Goal: Task Accomplishment & Management: Use online tool/utility

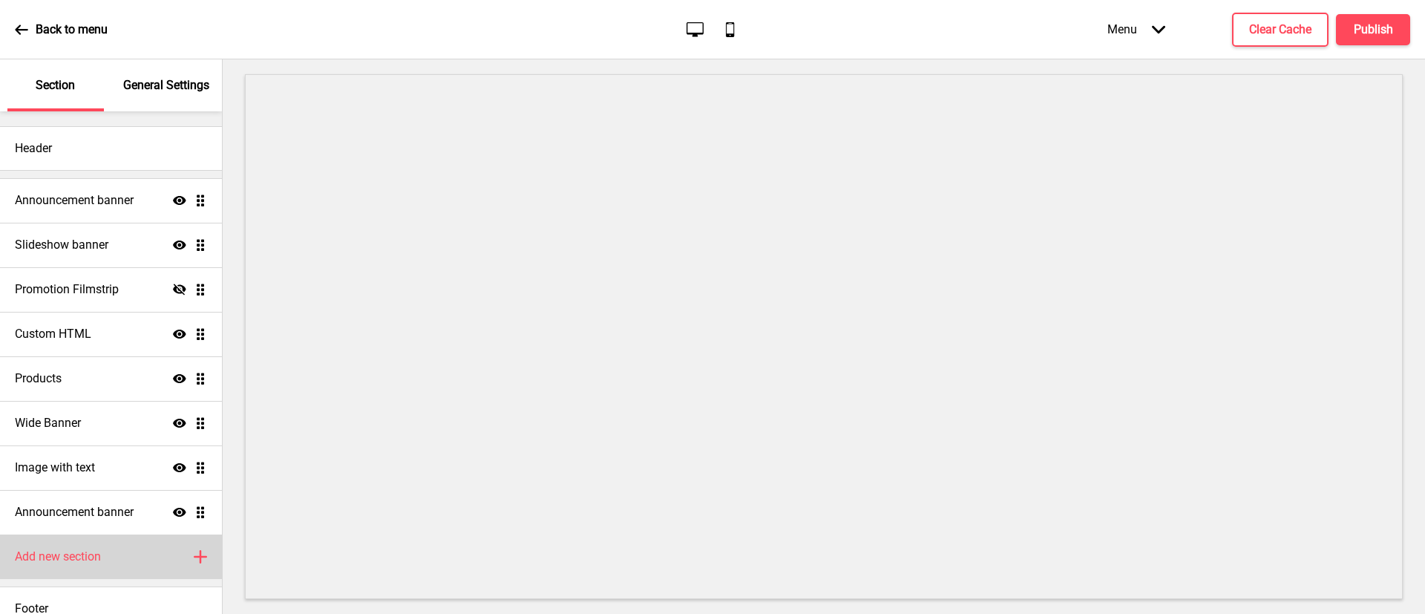
scroll to position [17, 0]
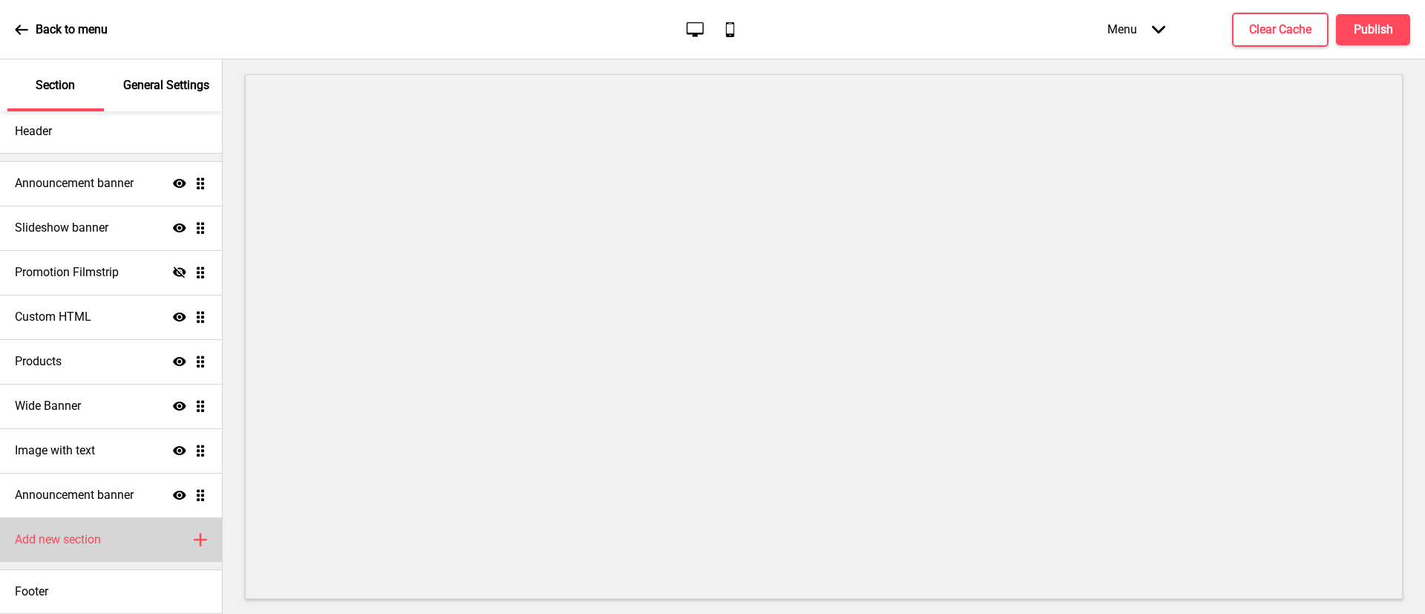
click at [84, 534] on h4 "Add new section" at bounding box center [58, 539] width 86 height 16
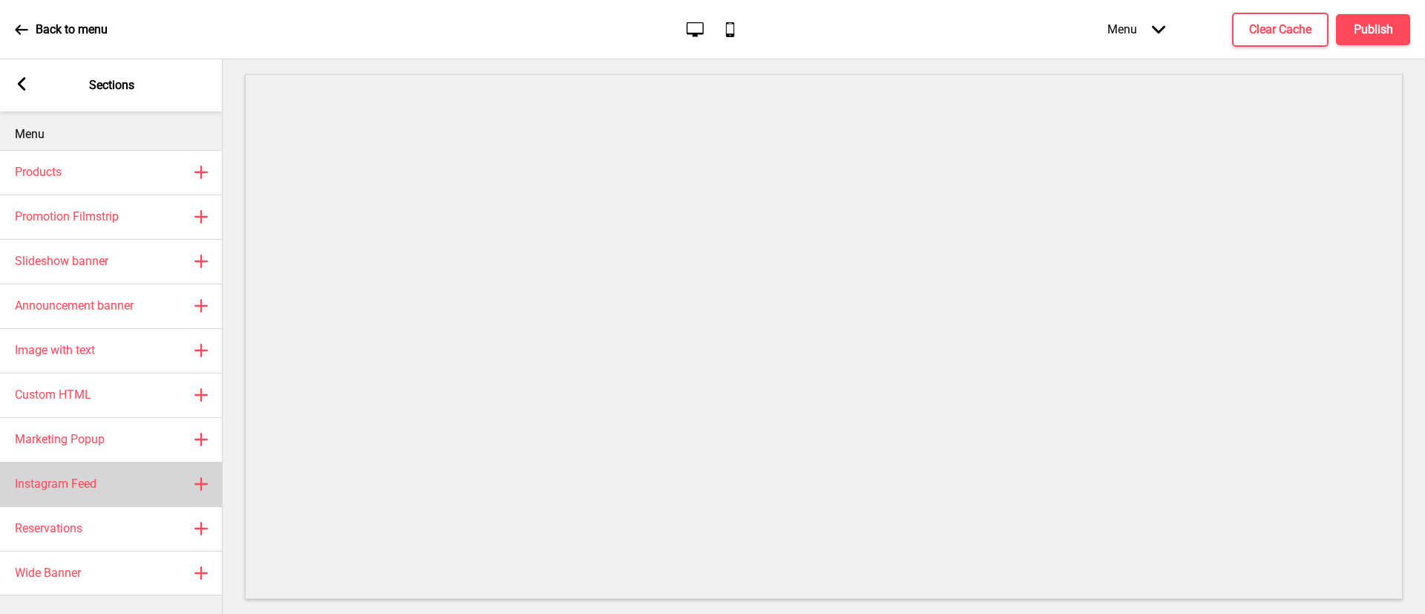
scroll to position [13, 0]
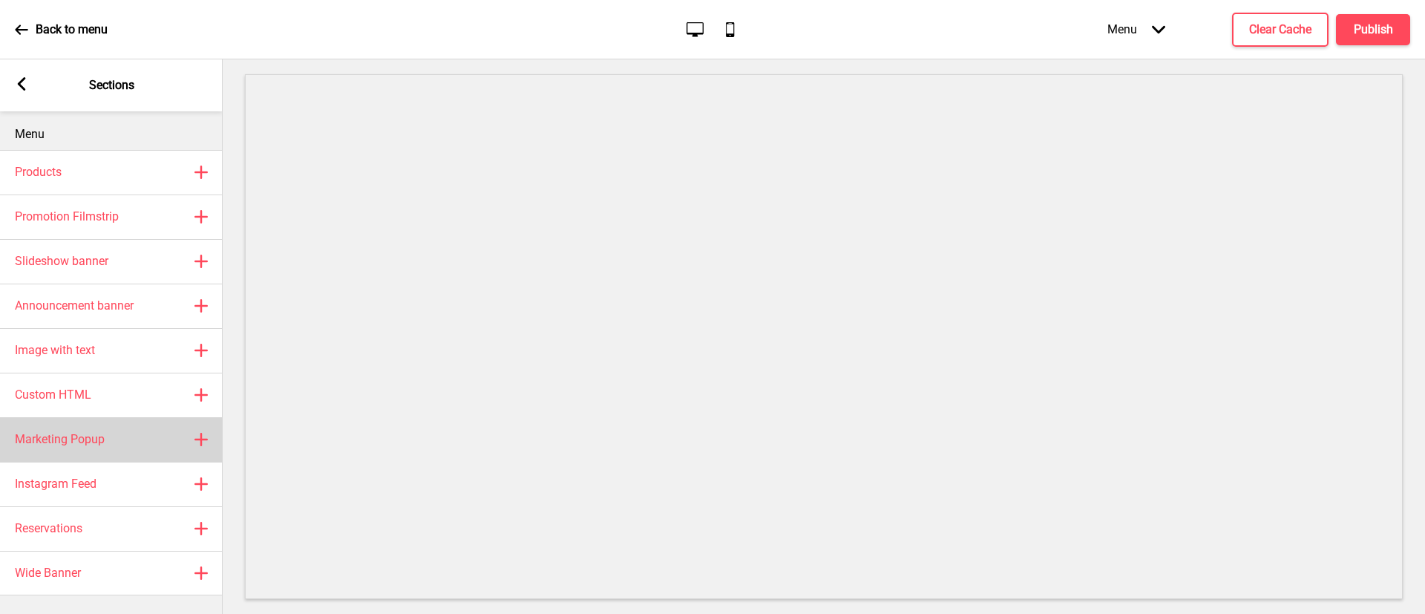
click at [99, 431] on h4 "Marketing Popup" at bounding box center [60, 439] width 90 height 16
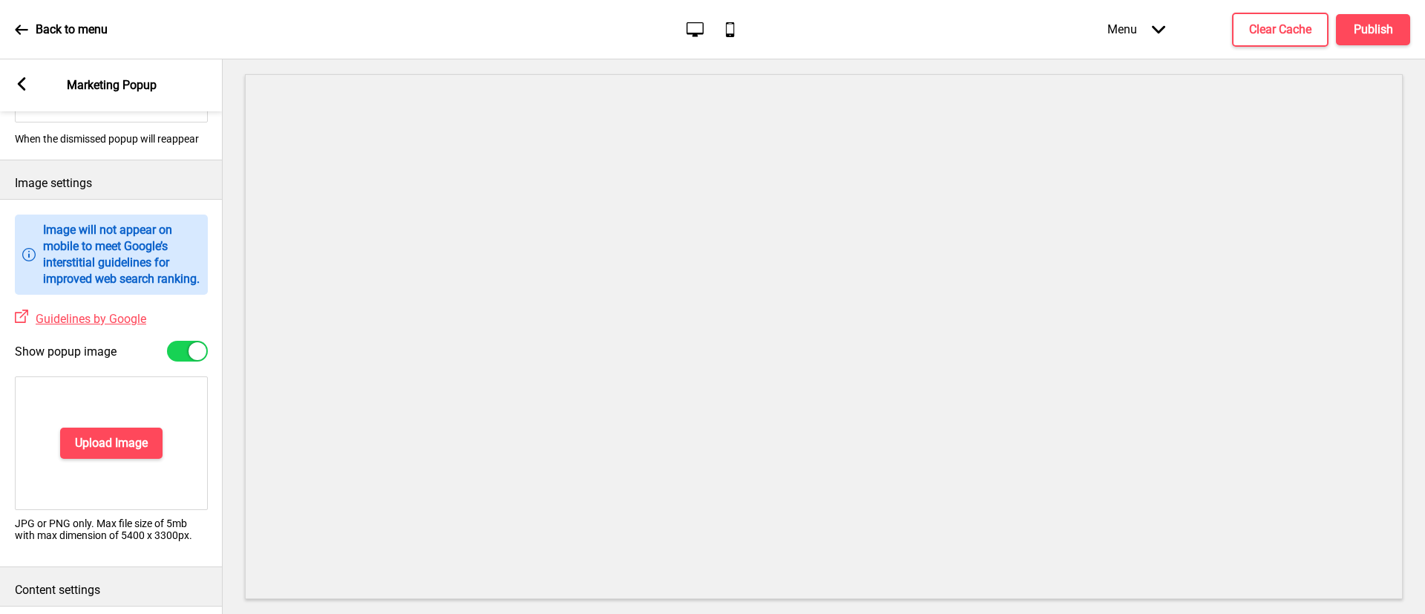
scroll to position [223, 0]
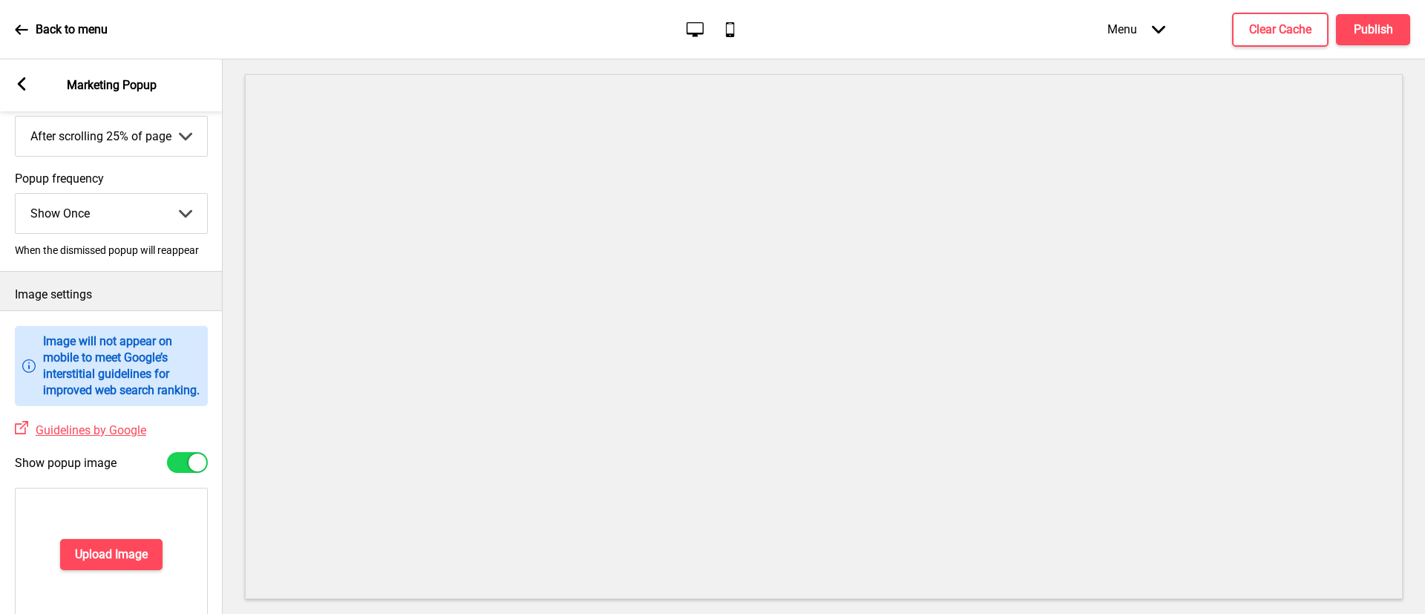
click at [125, 218] on select "Show Once Show Daily Show Weekly Show Monthly" at bounding box center [112, 213] width 192 height 39
drag, startPoint x: 122, startPoint y: 203, endPoint x: 125, endPoint y: 212, distance: 9.4
click at [123, 205] on select "Show Once Show Daily Show Weekly Show Monthly" at bounding box center [112, 213] width 192 height 39
select select "daily"
click at [16, 194] on select "Show Once Show Daily Show Weekly Show Monthly" at bounding box center [112, 213] width 192 height 39
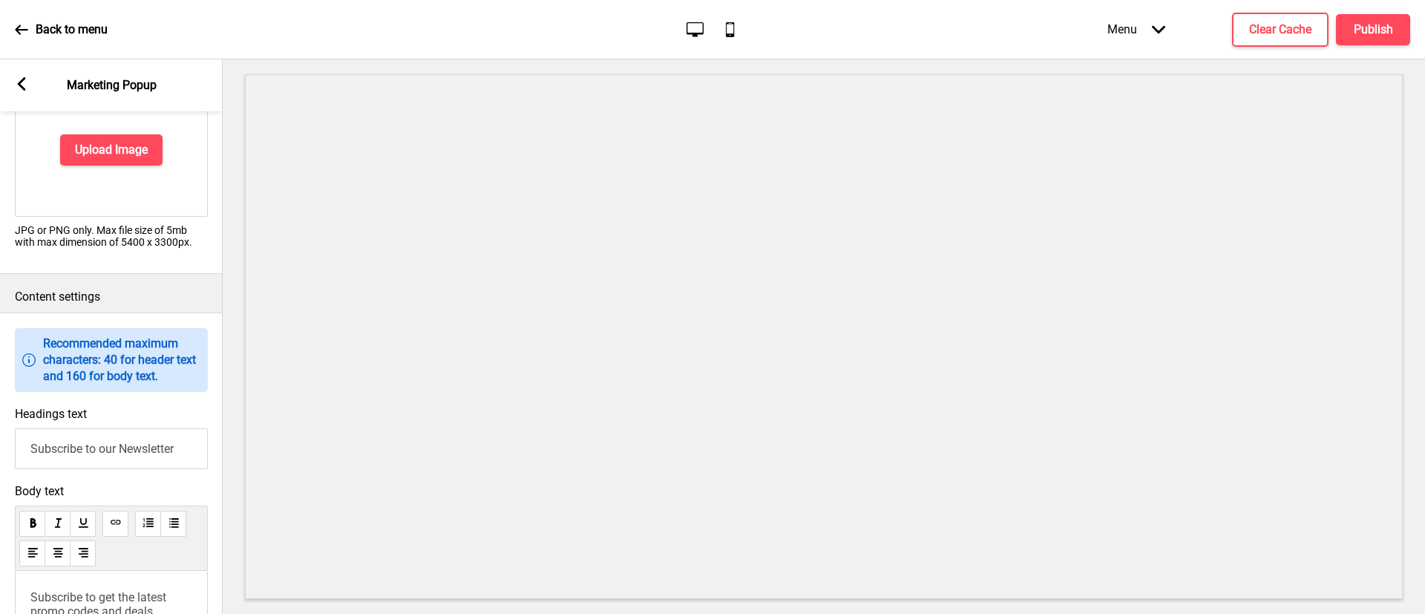
scroll to position [779, 0]
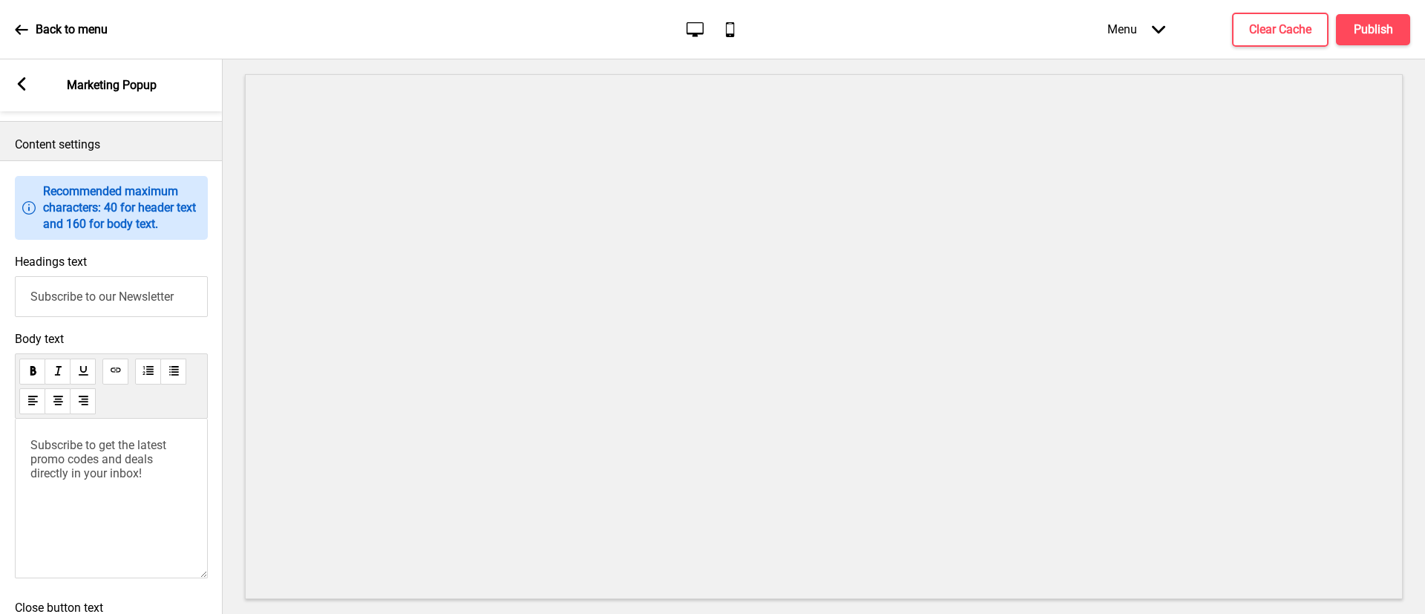
drag, startPoint x: 178, startPoint y: 314, endPoint x: 0, endPoint y: 288, distance: 180.0
click at [0, 288] on div "Headings text Subscribe to our Newsletter" at bounding box center [111, 285] width 223 height 77
type input "!"
type input "1st Time Customer Promo"
drag, startPoint x: 156, startPoint y: 491, endPoint x: 13, endPoint y: 393, distance: 172.9
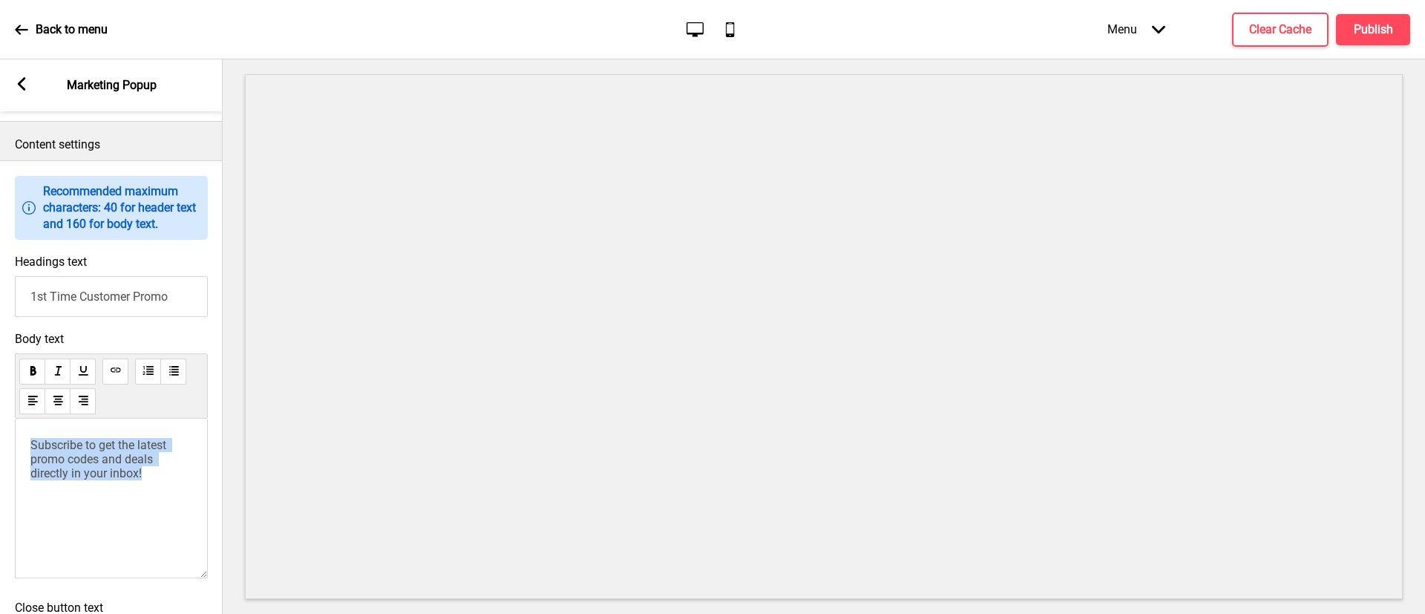
click at [4, 385] on div "Body text Subscribe to get the latest promo codes and deals directly in your in…" at bounding box center [111, 458] width 223 height 269
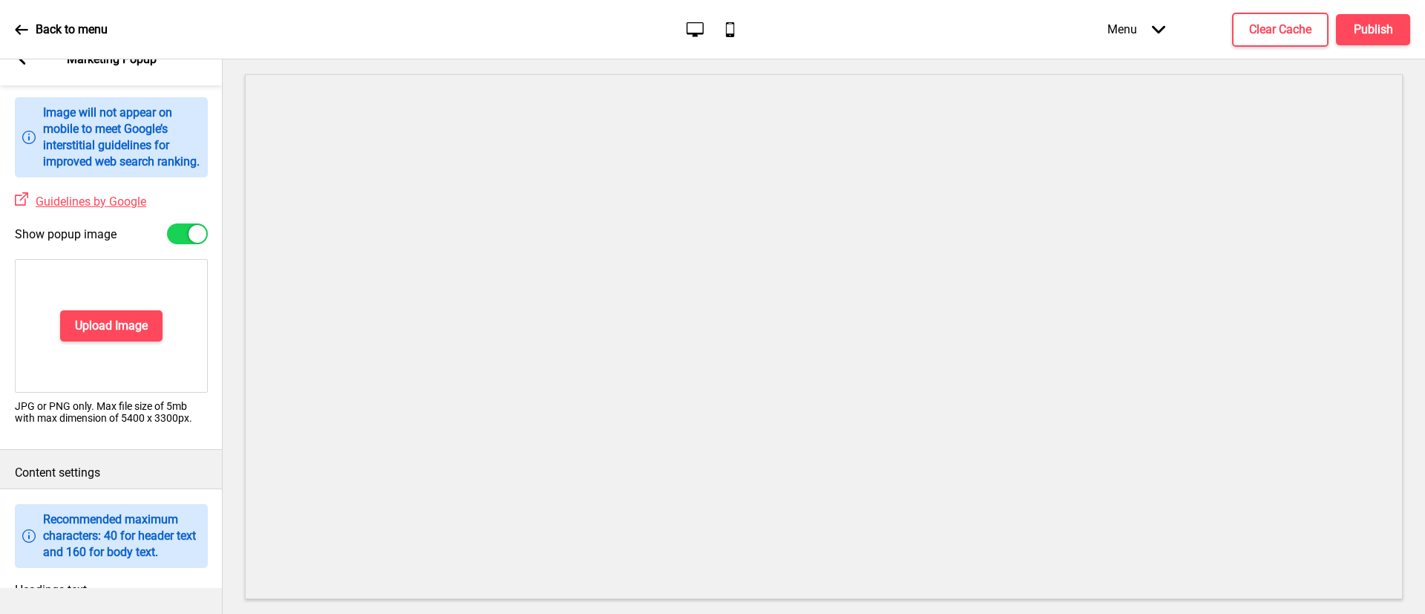
scroll to position [987, 0]
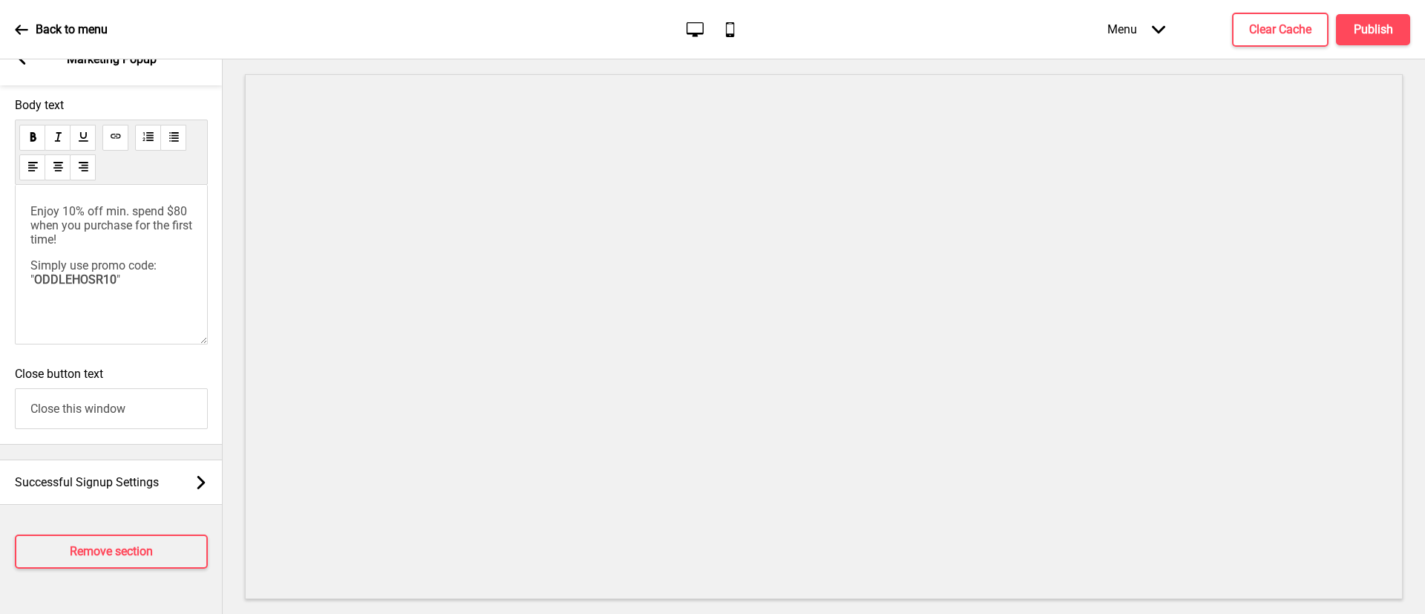
click at [148, 287] on p "Simply use promo code: " ODDLEHOSR10 "" at bounding box center [111, 272] width 162 height 28
click at [117, 287] on p "Simply use promo code: " ODDLEHOSR10 "" at bounding box center [111, 272] width 162 height 28
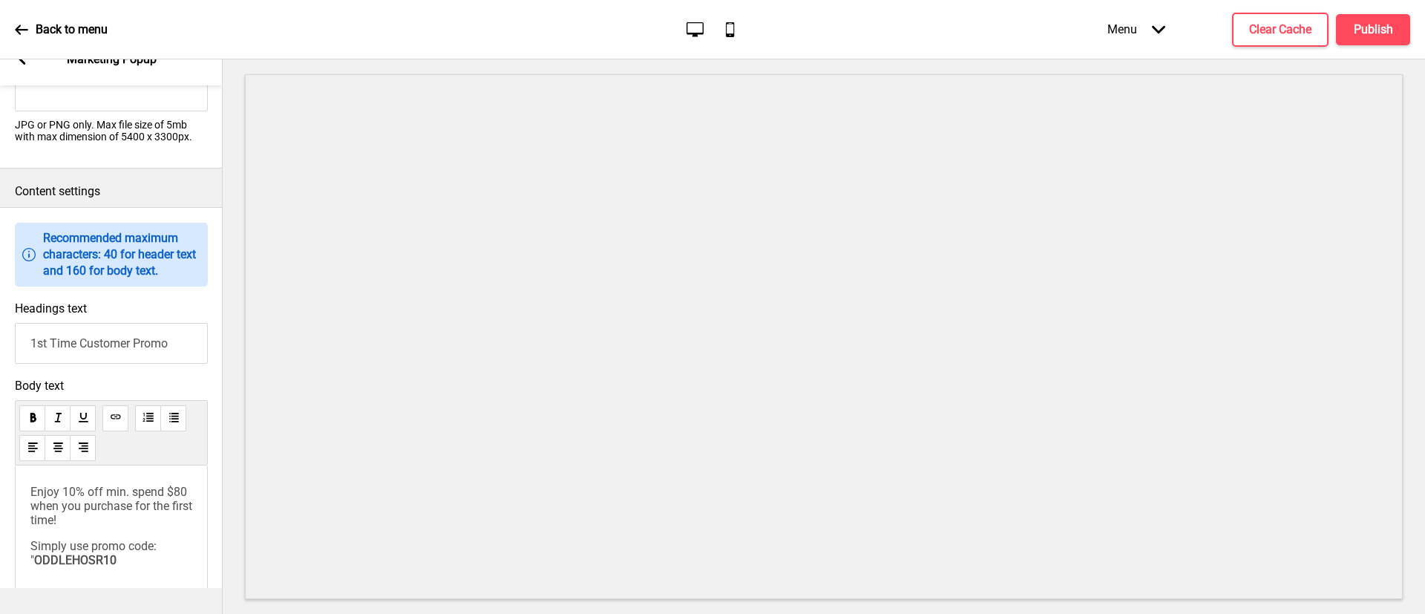
scroll to position [784, 0]
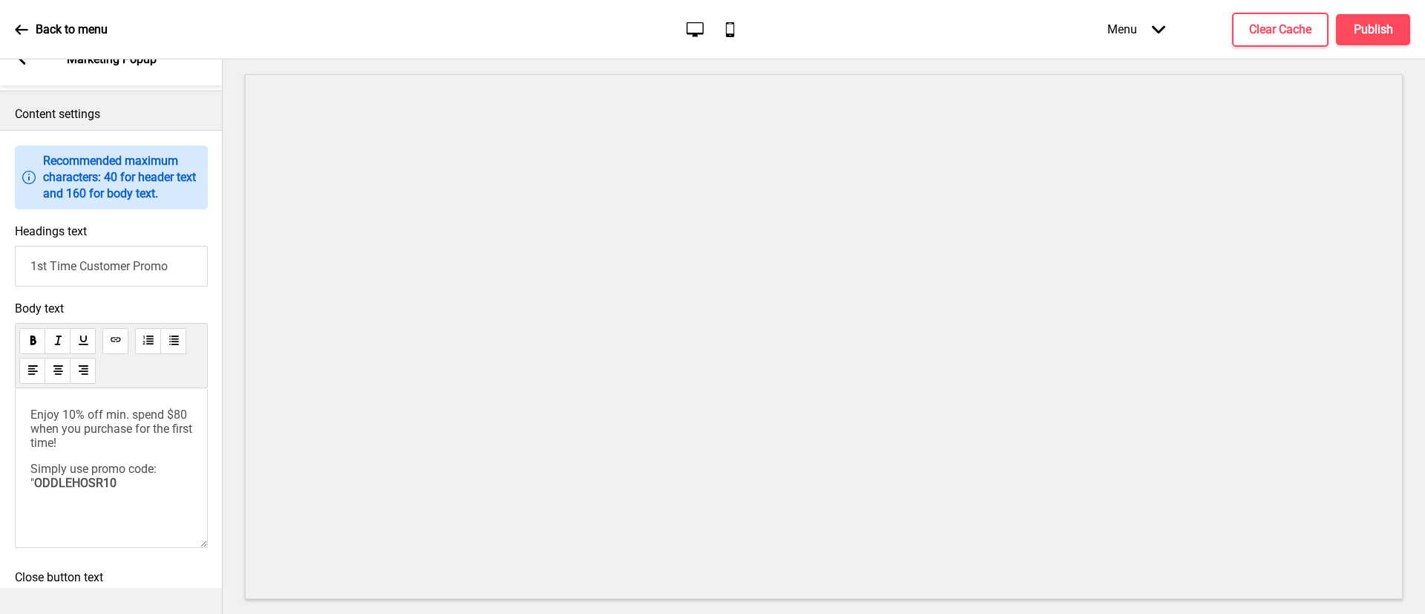
click at [122, 504] on p "Simply use promo code: " ODDLEHOSR10" at bounding box center [111, 483] width 162 height 42
click at [186, 494] on p "Simply use promo code: " ODDLEHOSR10"" at bounding box center [111, 483] width 162 height 42
drag, startPoint x: 160, startPoint y: 490, endPoint x: 174, endPoint y: 493, distance: 13.7
click at [174, 493] on p "Simply use promo code: " ODDLEHOSR10"" at bounding box center [111, 483] width 162 height 42
click at [151, 535] on div "Enjoy 10% off min. spend $80 when you purchase for the first time! Simply use p…" at bounding box center [111, 468] width 193 height 160
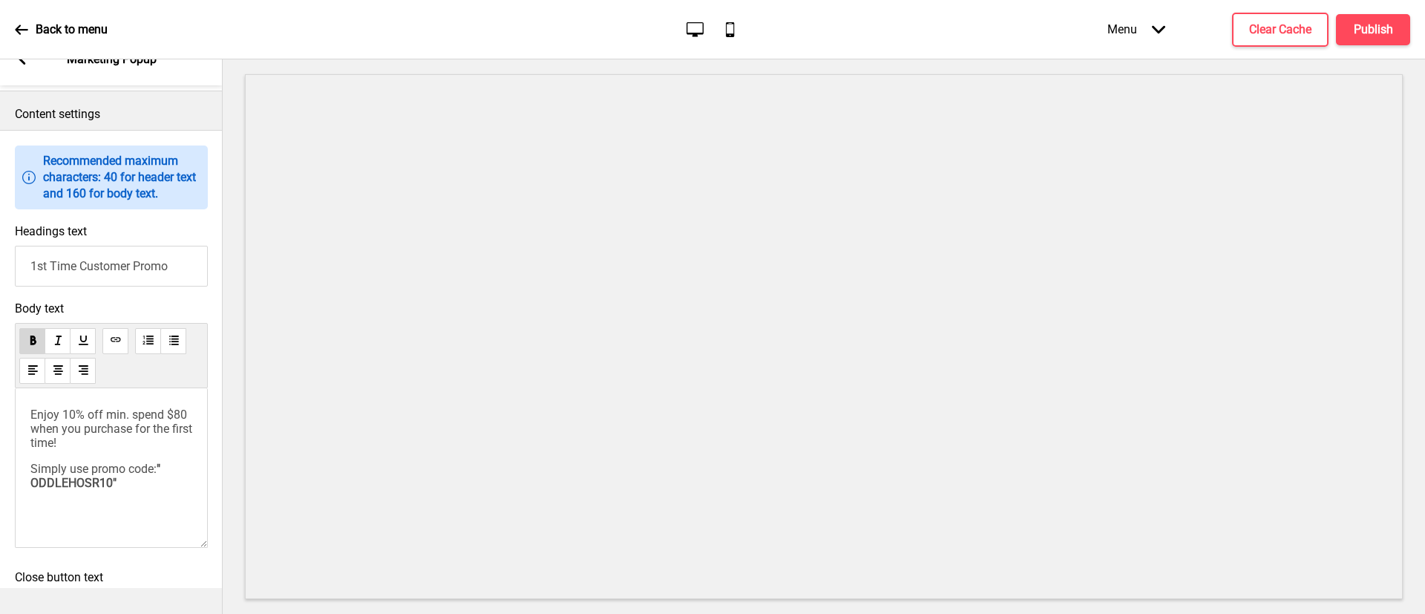
drag, startPoint x: 168, startPoint y: 509, endPoint x: 227, endPoint y: 500, distance: 60.2
click at [168, 504] on p "Simply use promo code: " ODDLEHOSR10"" at bounding box center [111, 483] width 162 height 42
drag, startPoint x: 128, startPoint y: 517, endPoint x: 120, endPoint y: 508, distance: 11.5
click at [120, 508] on p "Simply use promo code: " ODDLEHOSR10" upon check out" at bounding box center [111, 490] width 162 height 56
drag, startPoint x: 101, startPoint y: 526, endPoint x: 229, endPoint y: 487, distance: 133.4
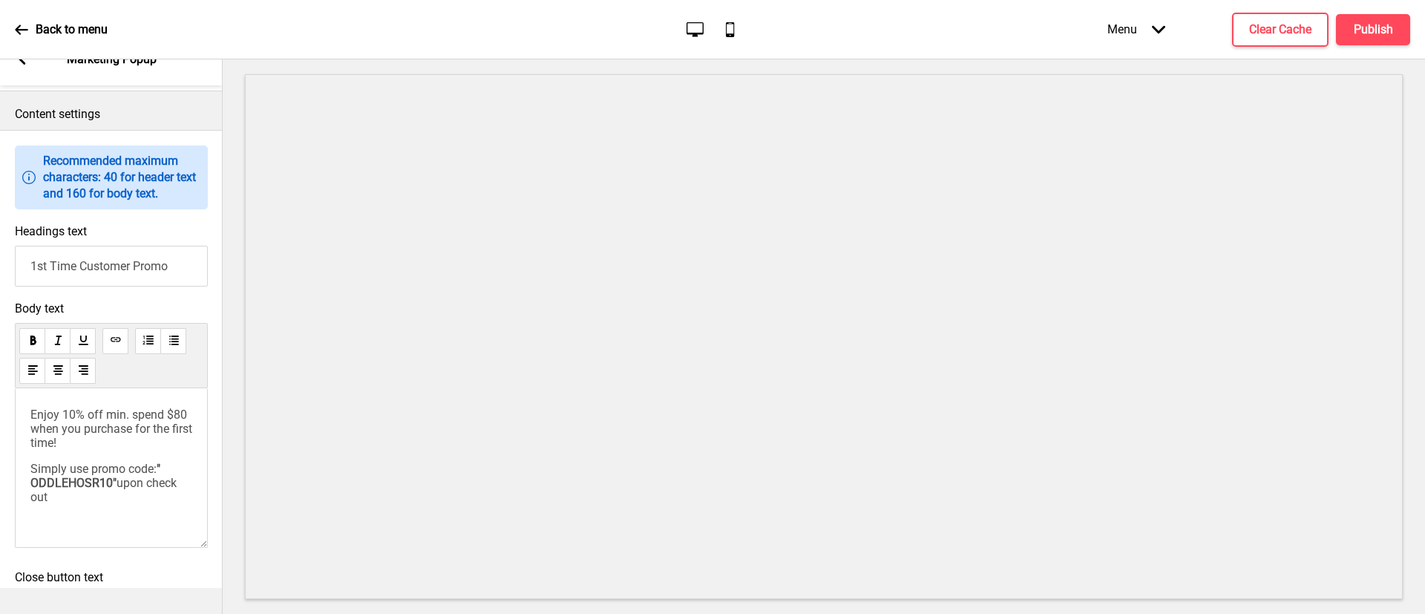
click at [101, 504] on p "Simply use promo code: " ODDLEHOSR10" upon check out" at bounding box center [111, 483] width 162 height 42
click at [97, 504] on p "Simply use promo code: " ODDLEHOSR10" upon check out" at bounding box center [111, 483] width 162 height 42
click at [86, 504] on p "Simply use promo code: " ODDLEHOSR10" upon check out" at bounding box center [111, 483] width 162 height 42
click at [94, 479] on div "Enjoy 10% off min. spend $80 when you purchase for the first time! Simply use p…" at bounding box center [111, 455] width 162 height 96
click at [109, 504] on p "Simply use promo code: " ODDLEHOSR10" upon check out" at bounding box center [111, 483] width 162 height 42
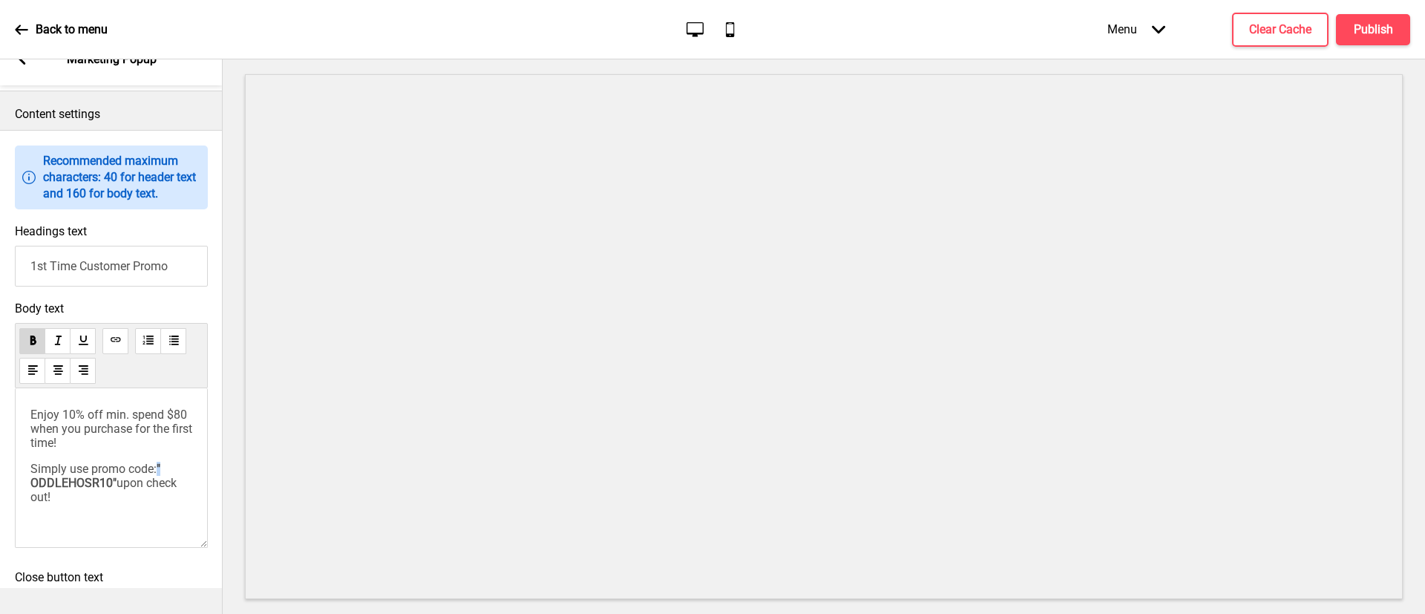
drag, startPoint x: 160, startPoint y: 488, endPoint x: 175, endPoint y: 491, distance: 15.9
click at [175, 491] on div "Enjoy 10% off min. spend $80 when you purchase for the first time! Simply use p…" at bounding box center [111, 468] width 193 height 160
click at [1362, 34] on h4 "Publish" at bounding box center [1373, 30] width 39 height 16
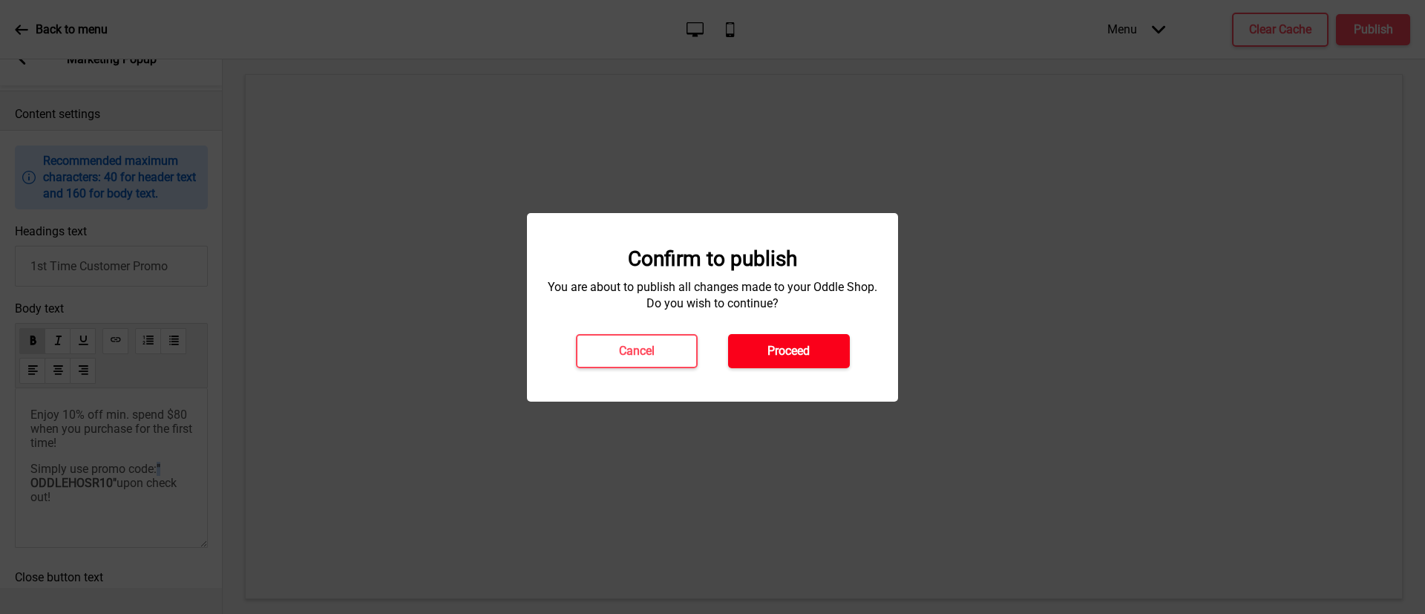
click at [816, 346] on button "Proceed" at bounding box center [789, 351] width 122 height 34
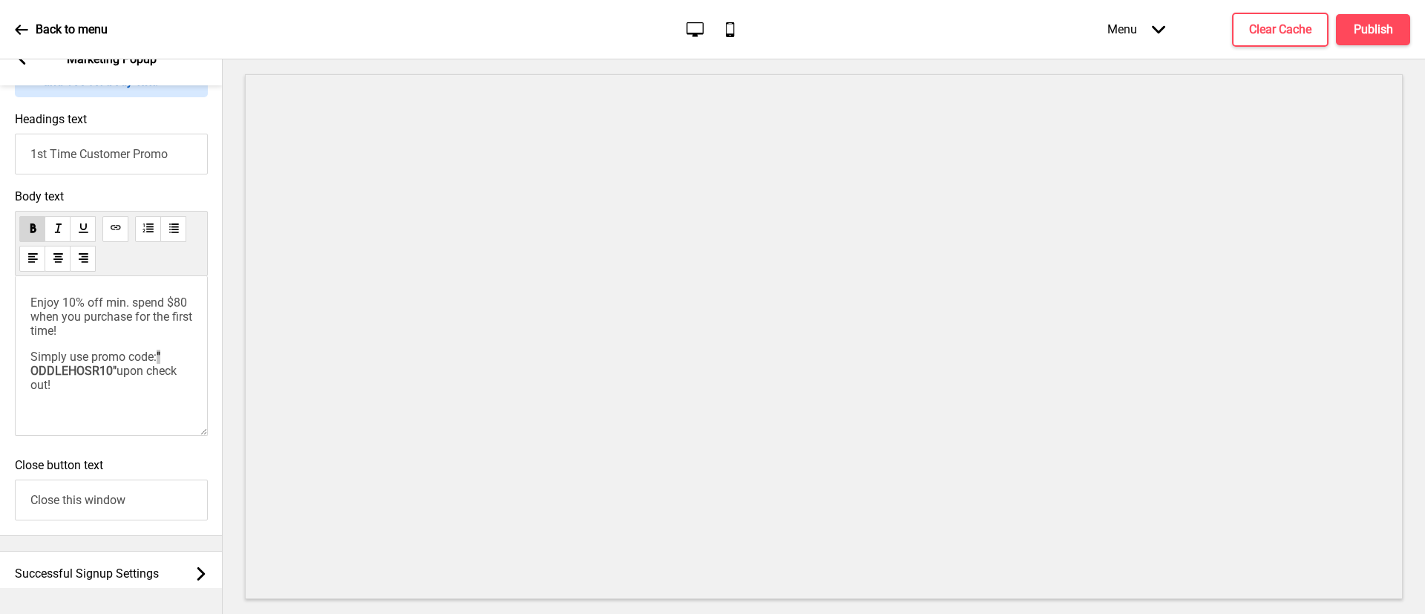
scroll to position [1007, 0]
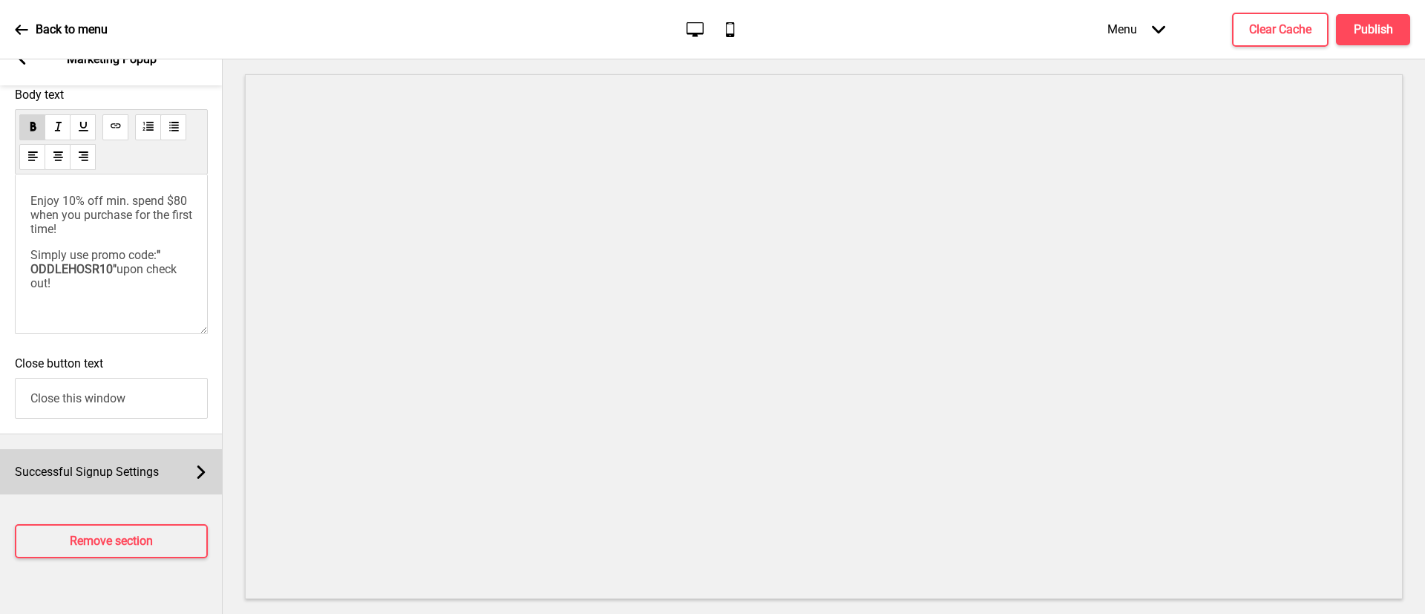
click at [122, 489] on div "Successful Signup Settings Arrow right" at bounding box center [111, 471] width 223 height 45
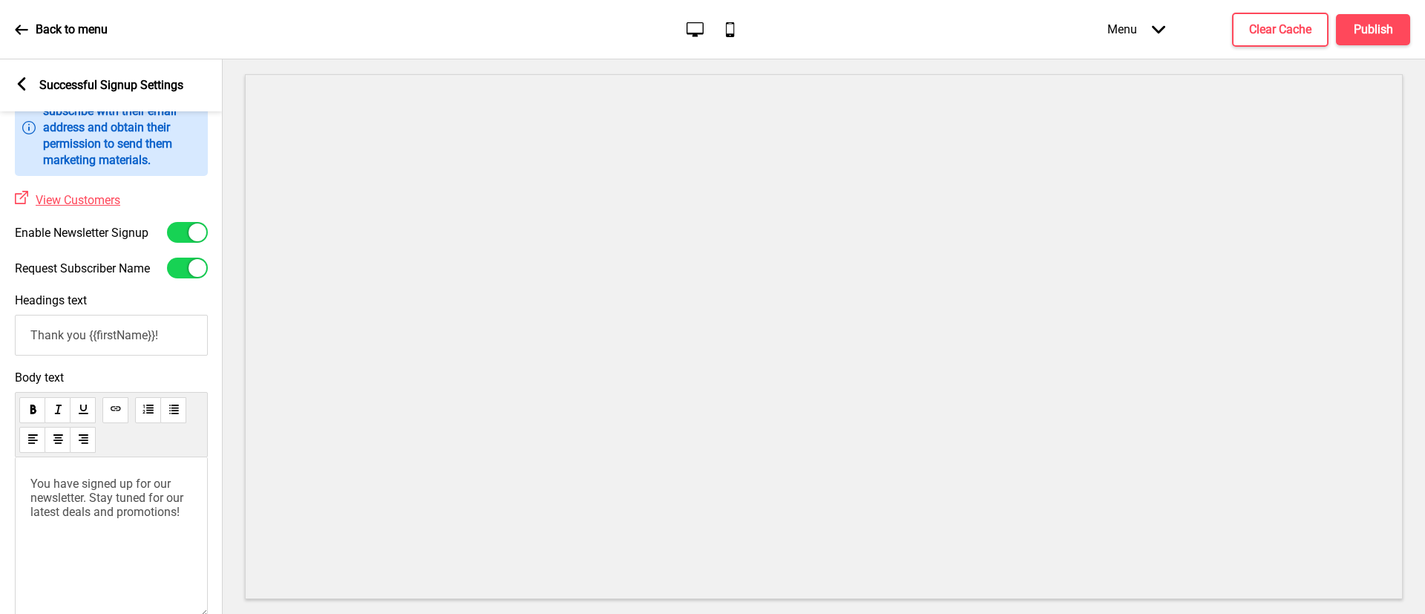
scroll to position [0, 0]
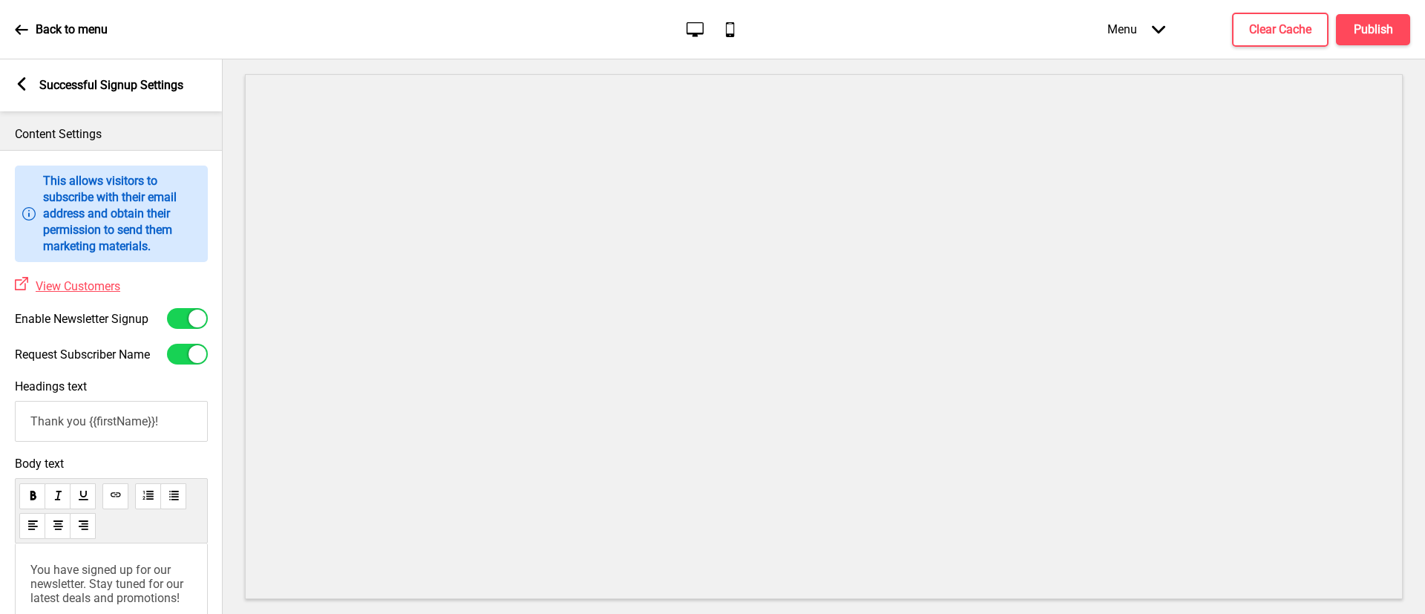
click at [185, 318] on div at bounding box center [187, 318] width 41 height 21
checkbox input "false"
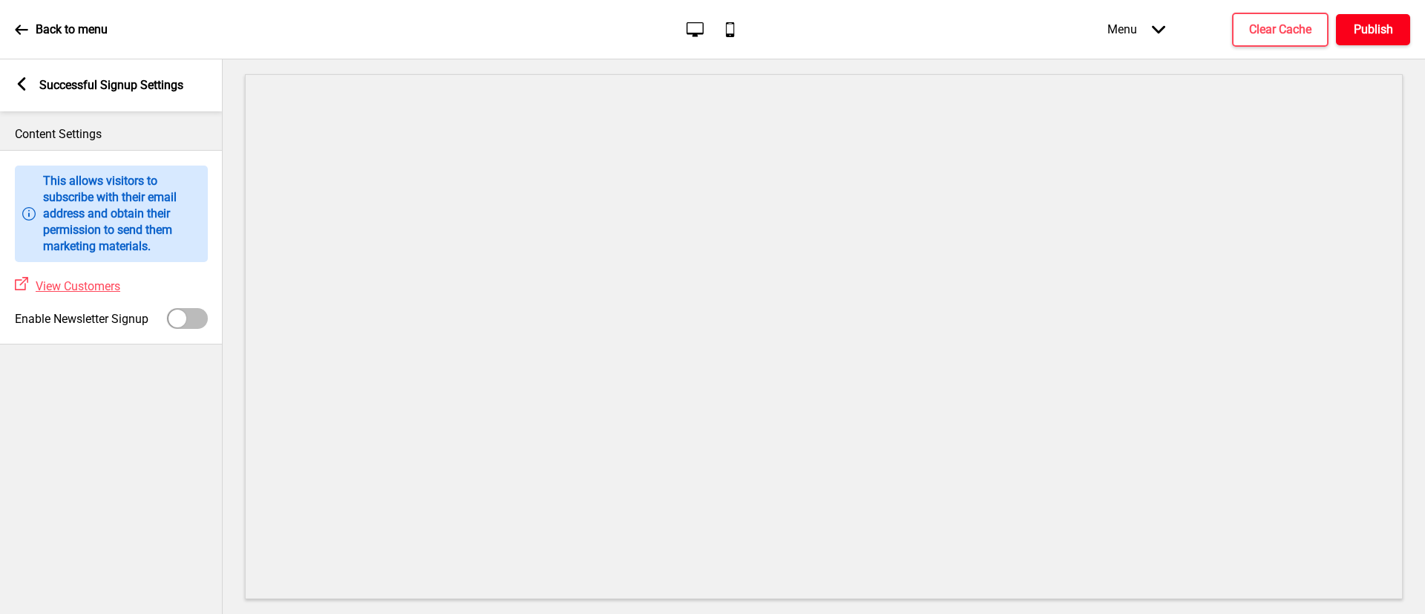
click at [1375, 31] on h4 "Publish" at bounding box center [1373, 30] width 39 height 16
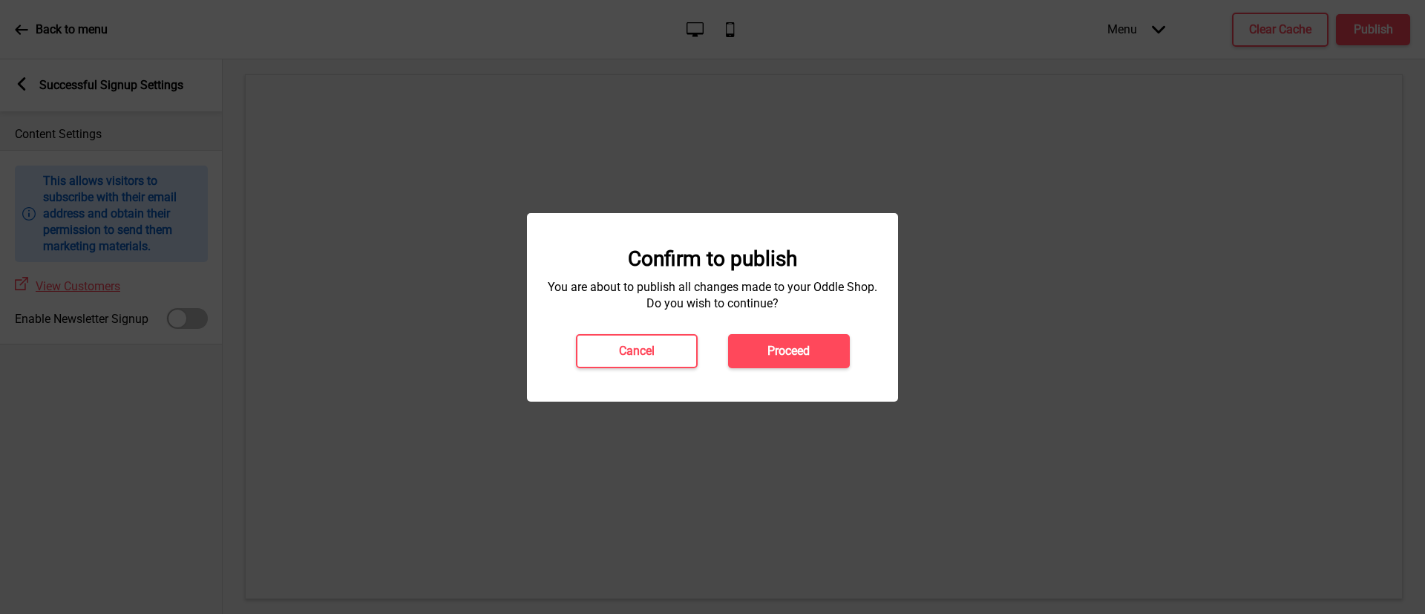
drag, startPoint x: 795, startPoint y: 339, endPoint x: 652, endPoint y: 292, distance: 150.2
click at [793, 340] on button "Proceed" at bounding box center [789, 351] width 122 height 34
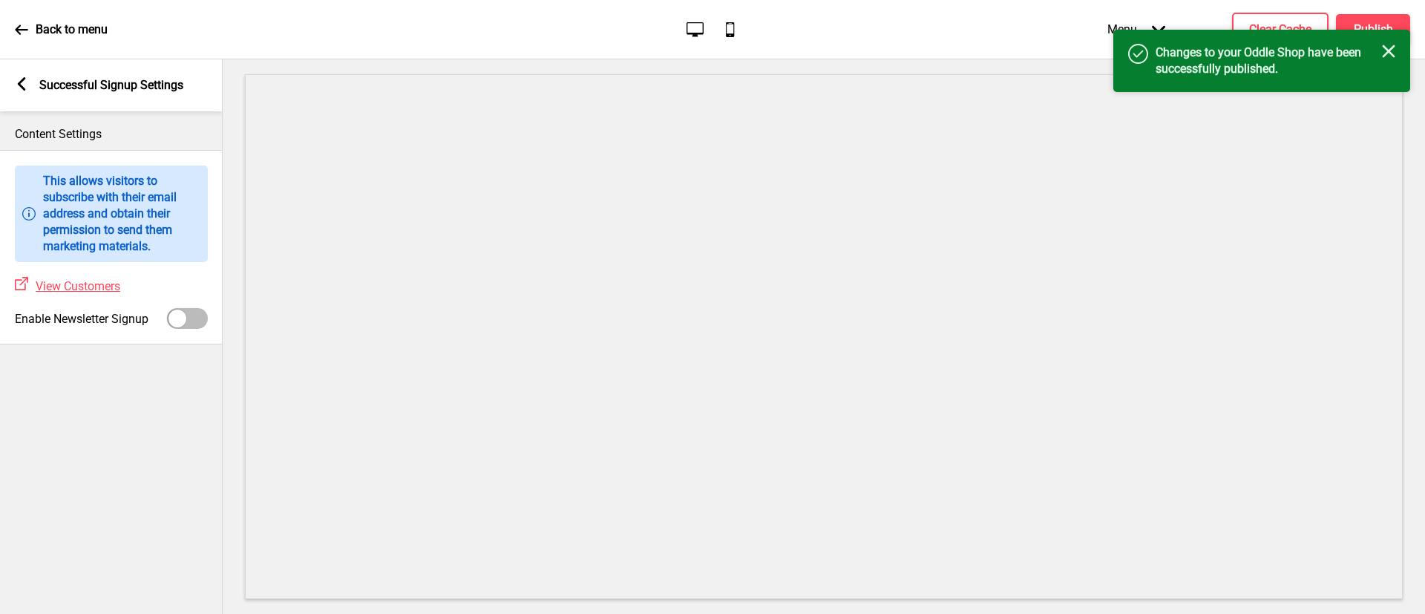
click at [19, 82] on icon at bounding box center [22, 83] width 8 height 13
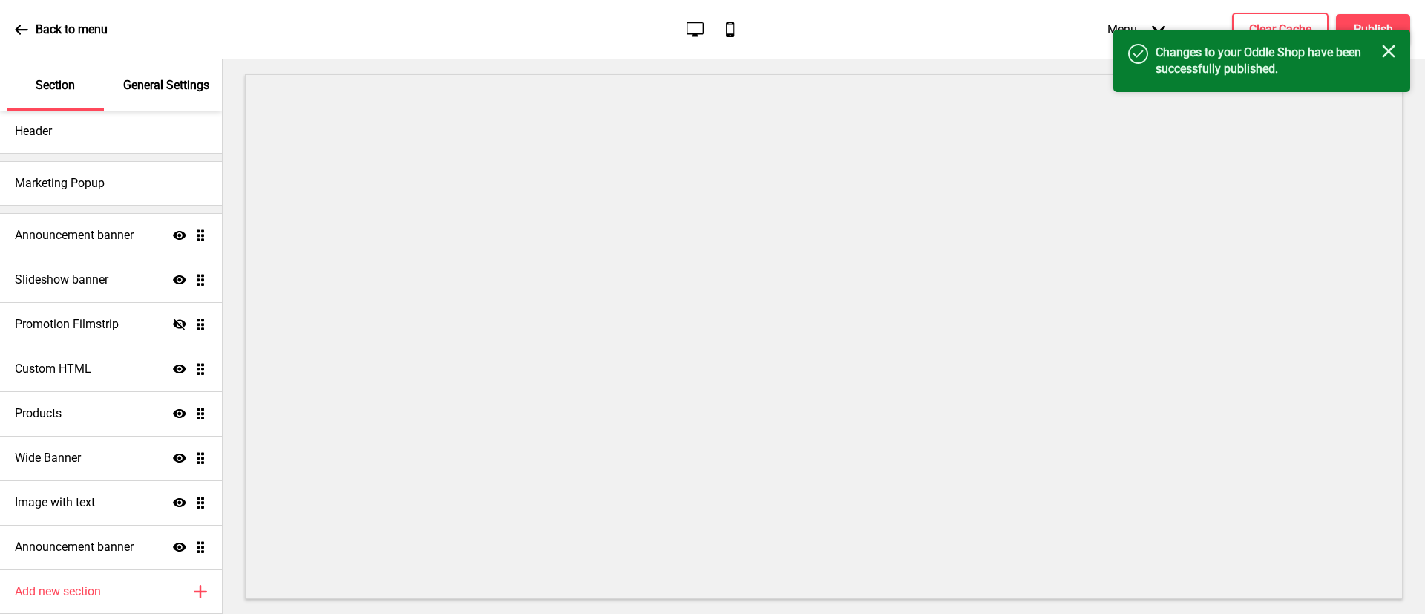
select select "daily"
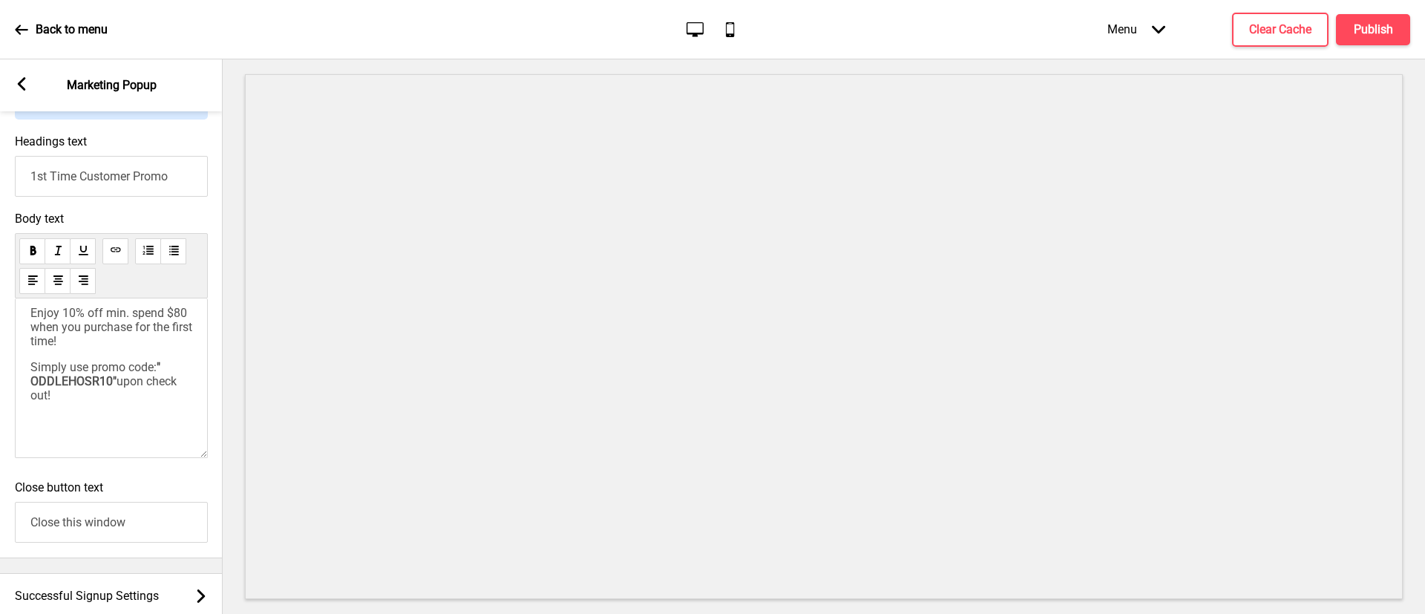
scroll to position [1002, 0]
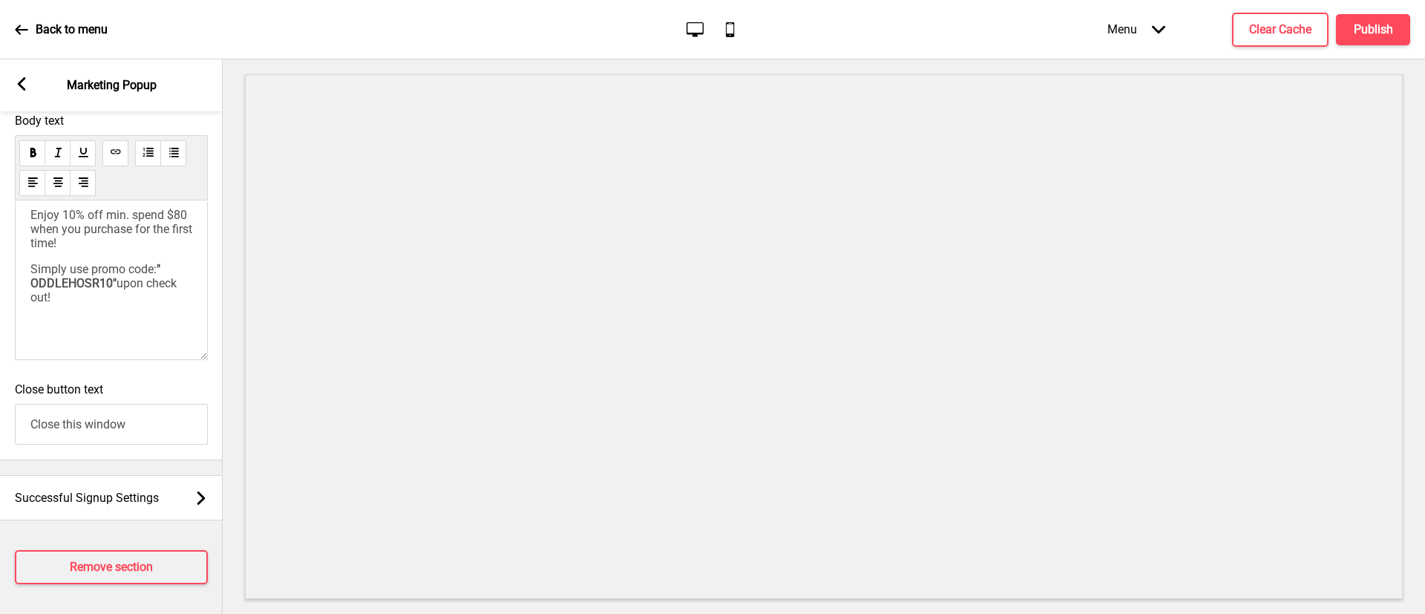
drag, startPoint x: 161, startPoint y: 286, endPoint x: 238, endPoint y: 255, distance: 82.6
click at [160, 276] on span """ at bounding box center [159, 269] width 4 height 14
click at [32, 229] on span "Simply use promo code:" at bounding box center [93, 227] width 126 height 14
click at [1364, 36] on h4 "Publish" at bounding box center [1373, 30] width 39 height 16
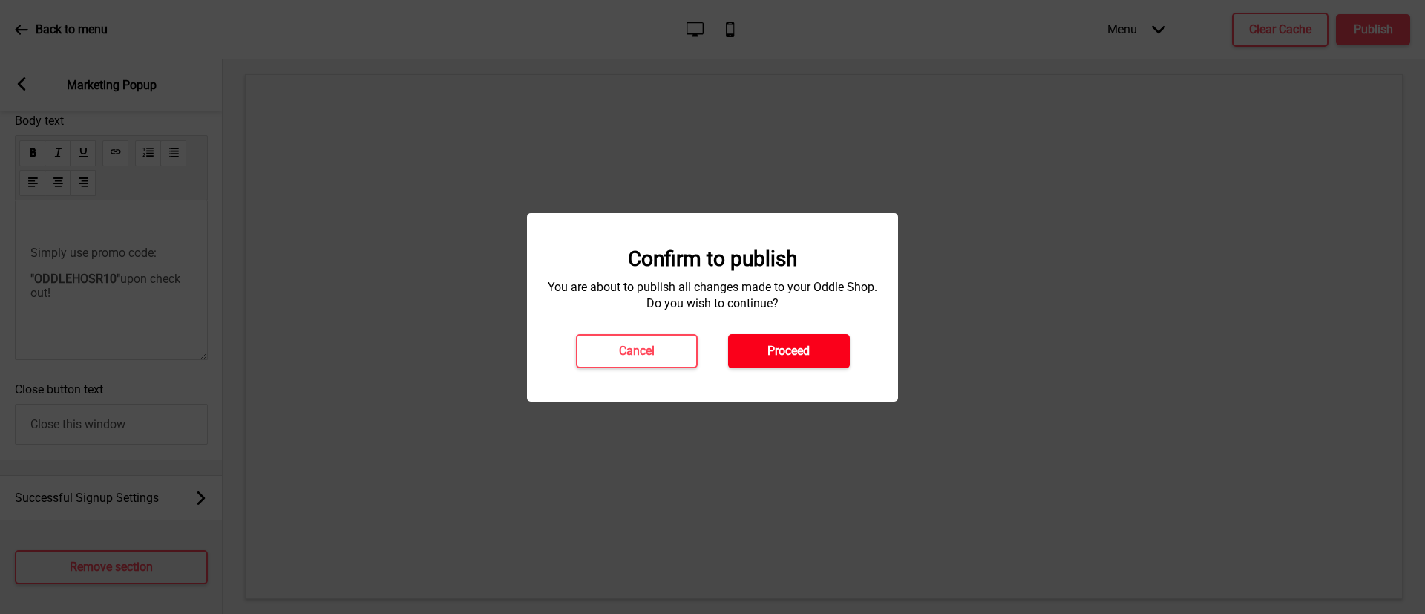
click at [797, 357] on h4 "Proceed" at bounding box center [788, 351] width 42 height 16
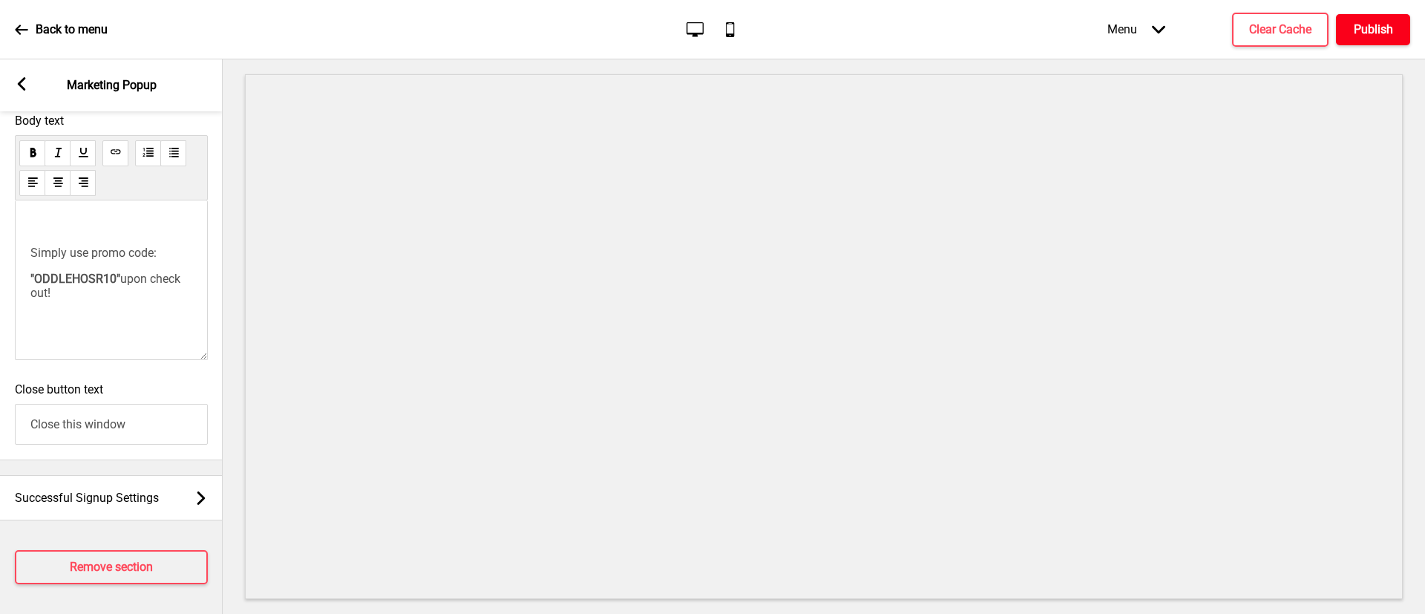
click at [1390, 24] on h4 "Publish" at bounding box center [1373, 30] width 39 height 16
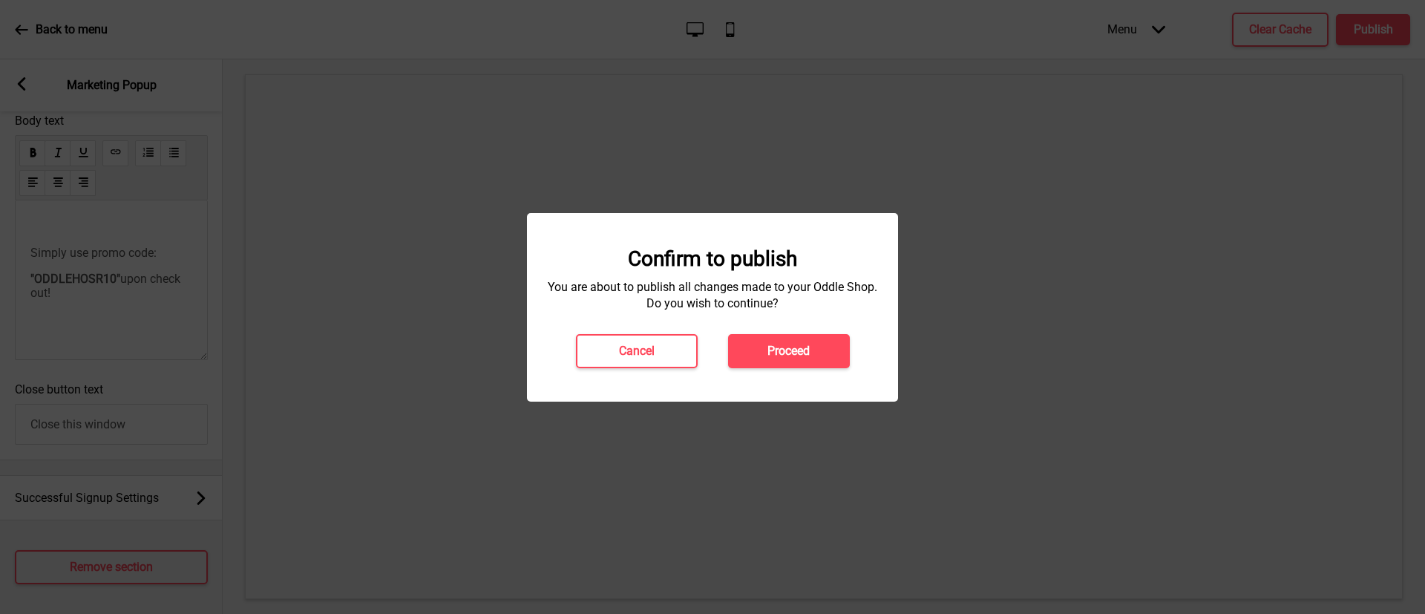
click at [805, 345] on h4 "Proceed" at bounding box center [788, 351] width 42 height 16
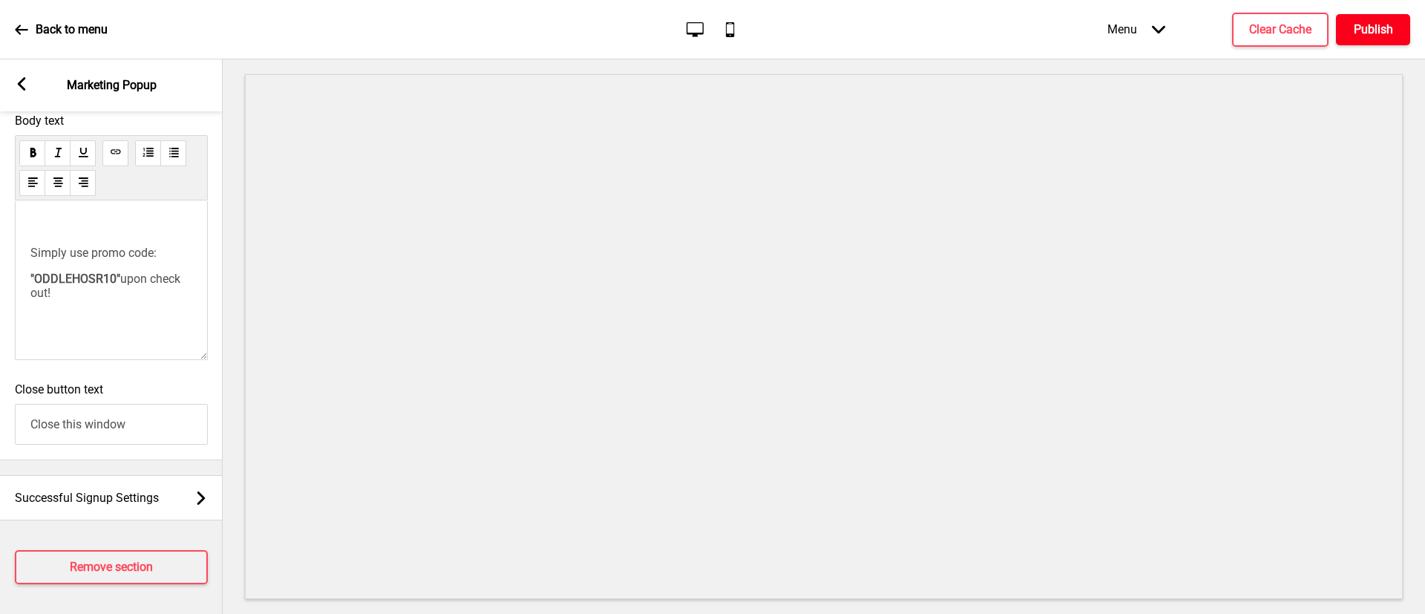
drag, startPoint x: 1381, startPoint y: 31, endPoint x: 1372, endPoint y: 36, distance: 10.3
click at [1372, 36] on h4 "Publish" at bounding box center [1373, 30] width 39 height 16
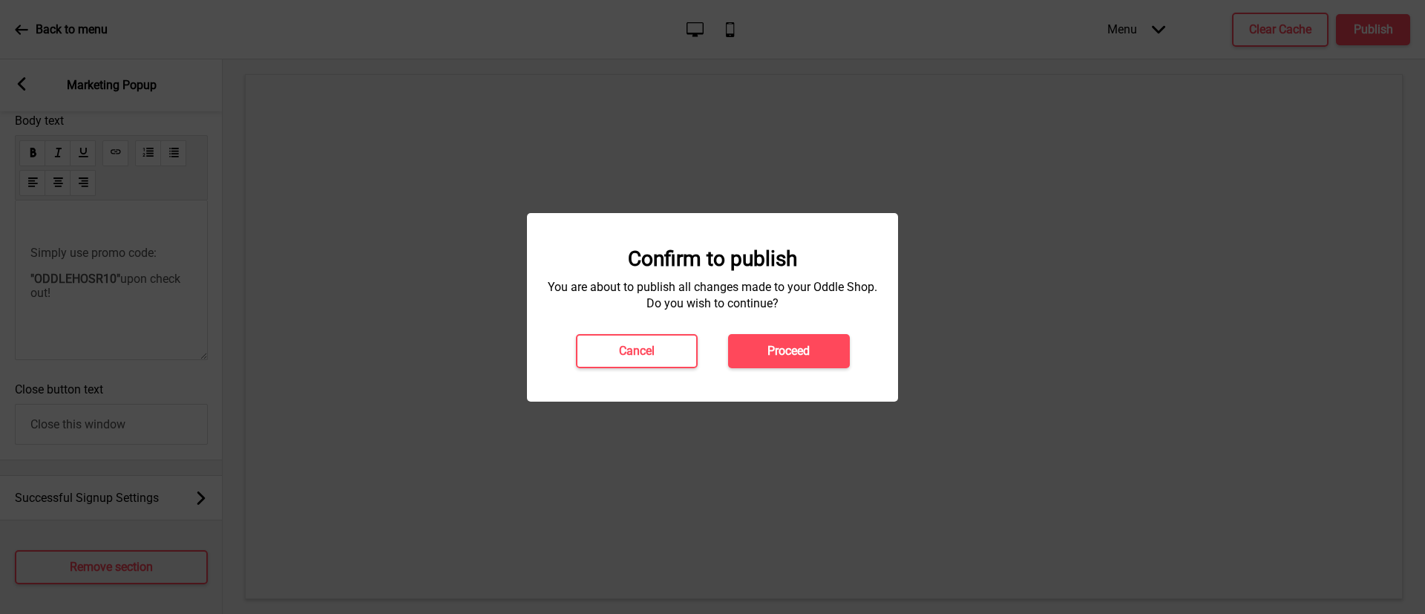
click at [766, 357] on button "Proceed" at bounding box center [789, 351] width 122 height 34
